Goal: Task Accomplishment & Management: Use online tool/utility

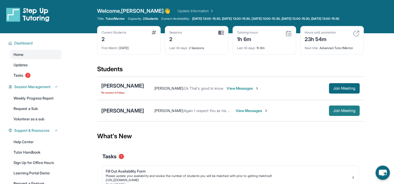
click at [360, 116] on button "Join Meeting" at bounding box center [344, 111] width 31 height 10
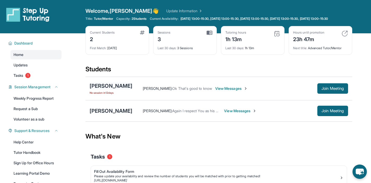
click at [128, 90] on div "[PERSON_NAME]" at bounding box center [111, 85] width 43 height 7
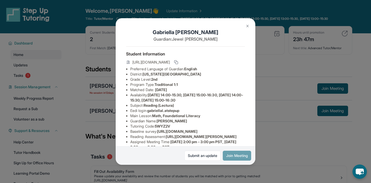
click at [231, 157] on button "Join Meeting" at bounding box center [237, 156] width 28 height 10
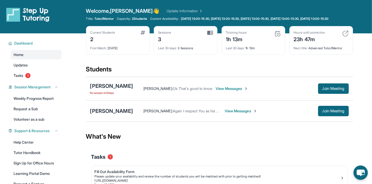
click at [341, 100] on div "[PERSON_NAME] No session [DATE] [PERSON_NAME] : Ok That's good to know View Mes…" at bounding box center [219, 88] width 267 height 23
drag, startPoint x: 343, startPoint y: 130, endPoint x: 375, endPoint y: 127, distance: 32.7
click at [345, 90] on span "Join Meeting" at bounding box center [333, 88] width 22 height 3
